Goal: Communication & Community: Answer question/provide support

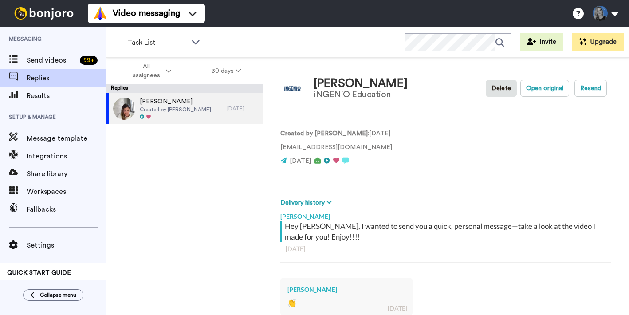
type textarea "x"
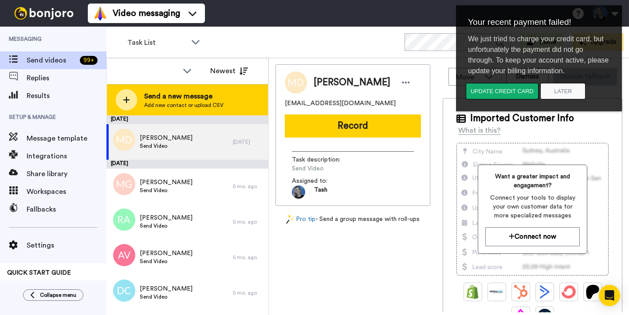
click at [173, 97] on span "Send a new message" at bounding box center [183, 96] width 79 height 11
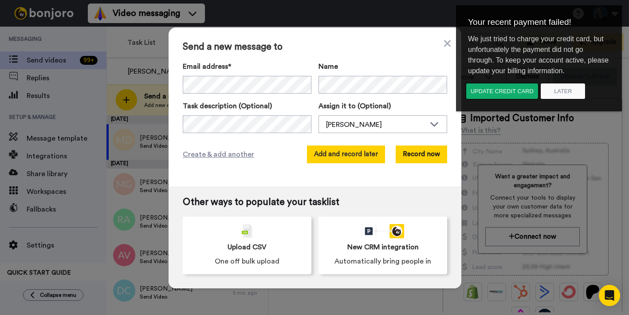
click at [352, 154] on button "Add and record later" at bounding box center [346, 155] width 78 height 18
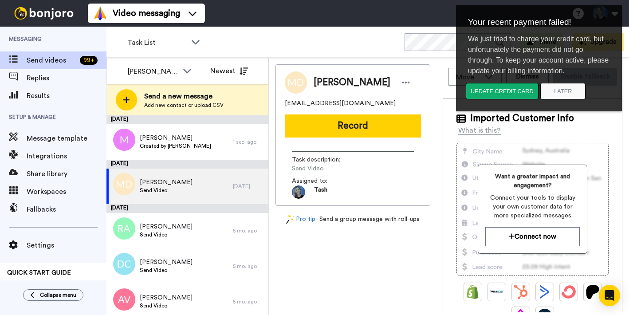
click at [341, 273] on div "Maxine Dolan mzdschool@gmail.com Record Task description : Send Video Assigned …" at bounding box center [353, 188] width 155 height 248
click at [387, 18] on div "Video messaging Switch to Video messaging Testimonials Try me for free! Setting…" at bounding box center [359, 13] width 542 height 27
click at [356, 248] on div "Maxine Dolan mzdschool@gmail.com Record Task description : Send Video Assigned …" at bounding box center [353, 188] width 155 height 248
